Goal: Book appointment/travel/reservation

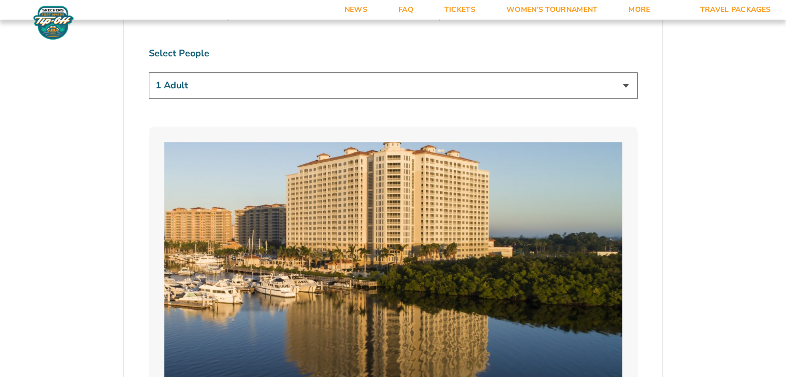
scroll to position [709, 0]
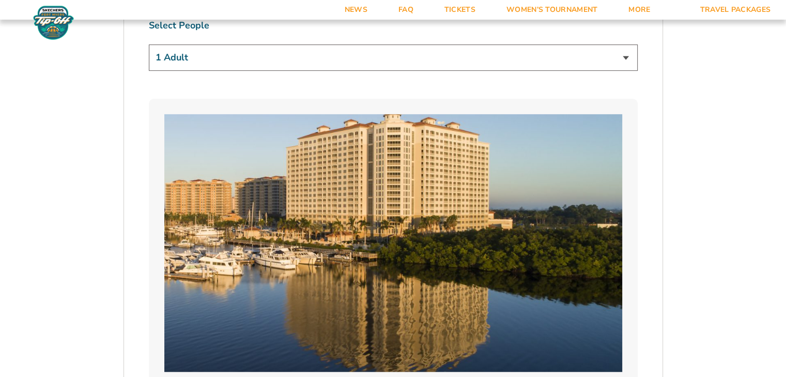
click at [628, 56] on select "1 Adult 2 Adults 3 Adults 4 Adults 2 Adults + 1 Child 2 Adults + 2 Children 2 A…" at bounding box center [393, 57] width 489 height 26
select select "2 Adults"
click at [149, 44] on select "1 Adult 2 Adults 3 Adults 4 Adults 2 Adults + 1 Child 2 Adults + 2 Children 2 A…" at bounding box center [393, 57] width 489 height 26
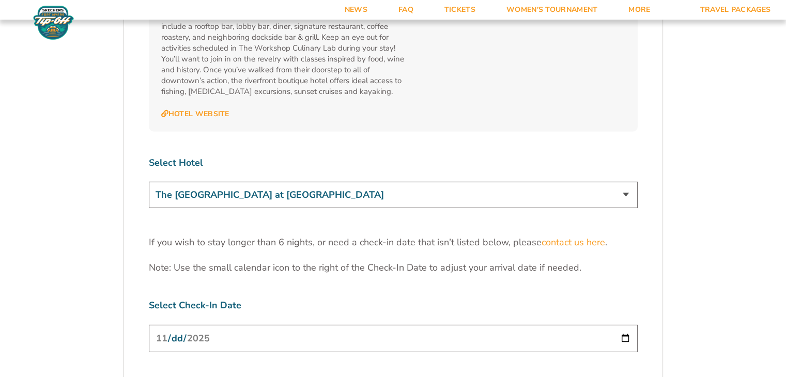
scroll to position [3045, 0]
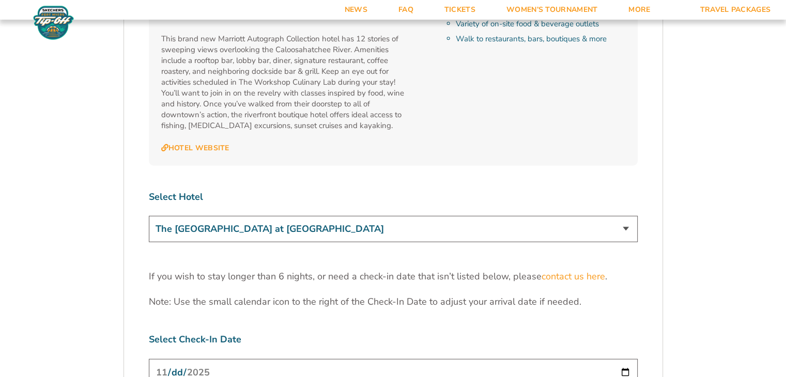
click at [625, 216] on select "The [GEOGRAPHIC_DATA] at [GEOGRAPHIC_DATA] [GEOGRAPHIC_DATA] [GEOGRAPHIC_DATA],…" at bounding box center [393, 229] width 489 height 26
click at [149, 216] on select "The [GEOGRAPHIC_DATA] at [GEOGRAPHIC_DATA] [GEOGRAPHIC_DATA] [GEOGRAPHIC_DATA],…" at bounding box center [393, 229] width 489 height 26
click at [622, 216] on select "The [GEOGRAPHIC_DATA] at [GEOGRAPHIC_DATA] [GEOGRAPHIC_DATA] [GEOGRAPHIC_DATA],…" at bounding box center [393, 229] width 489 height 26
click at [149, 216] on select "The [GEOGRAPHIC_DATA] at [GEOGRAPHIC_DATA] [GEOGRAPHIC_DATA] [GEOGRAPHIC_DATA],…" at bounding box center [393, 229] width 489 height 26
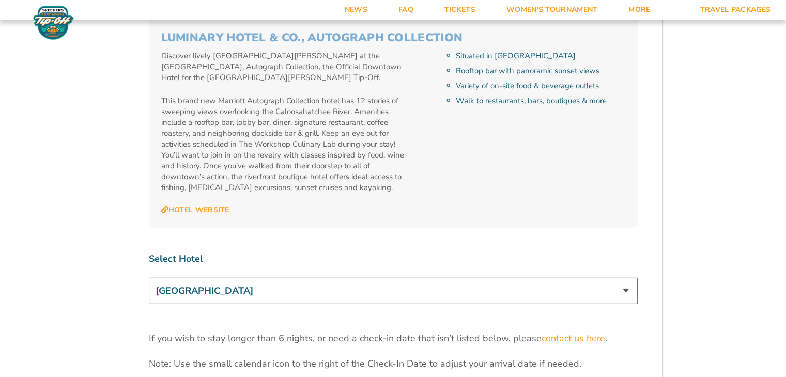
scroll to position [3025, 0]
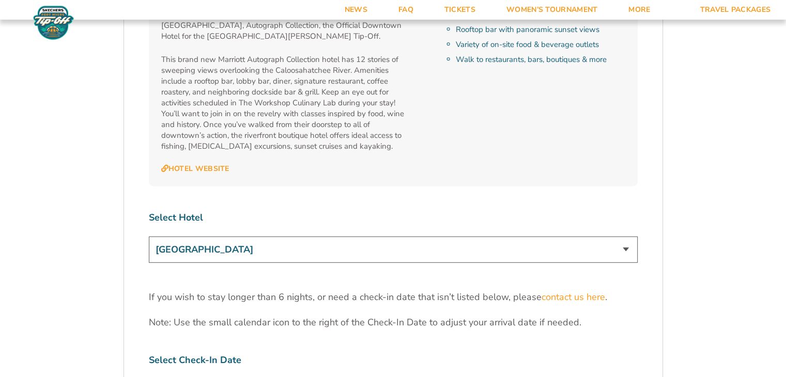
click at [625, 237] on select "The [GEOGRAPHIC_DATA] at [GEOGRAPHIC_DATA] [GEOGRAPHIC_DATA] [GEOGRAPHIC_DATA],…" at bounding box center [393, 250] width 489 height 26
select select "17487"
click at [149, 237] on select "The [GEOGRAPHIC_DATA] at [GEOGRAPHIC_DATA] [GEOGRAPHIC_DATA] [GEOGRAPHIC_DATA],…" at bounding box center [393, 250] width 489 height 26
